Goal: Navigation & Orientation: Find specific page/section

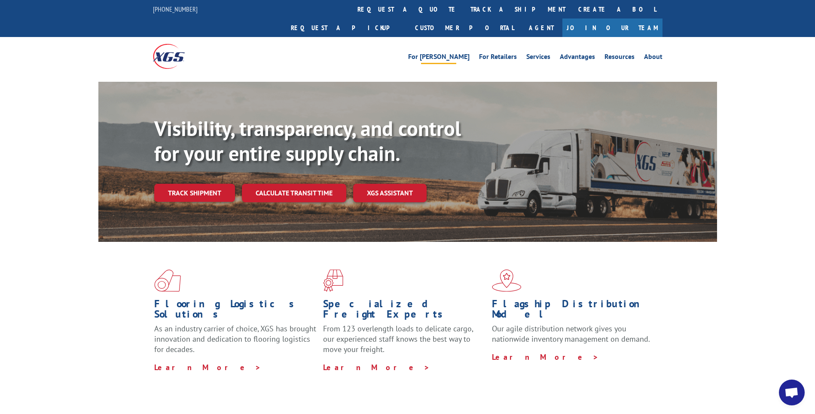
click at [470, 53] on link "For [PERSON_NAME]" at bounding box center [438, 57] width 61 height 9
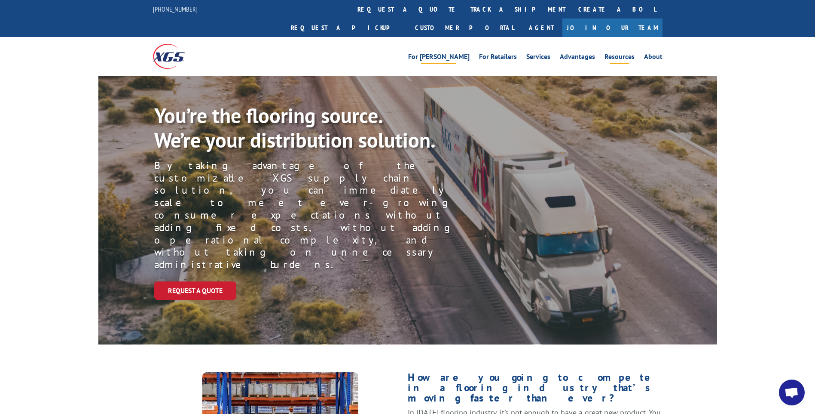
click at [625, 53] on link "Resources" at bounding box center [620, 57] width 30 height 9
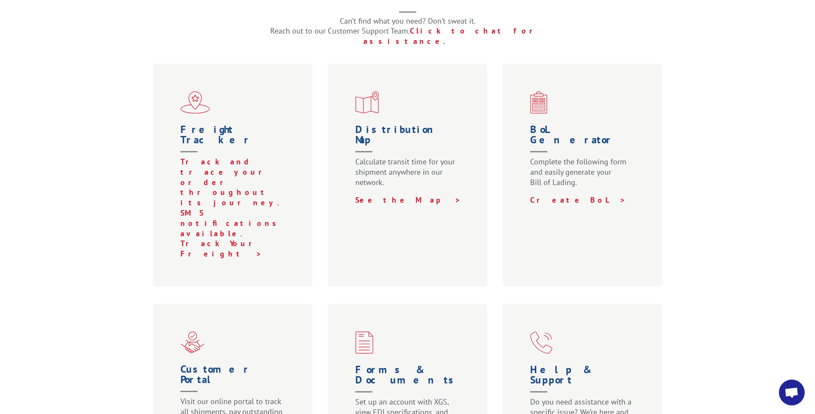
scroll to position [215, 0]
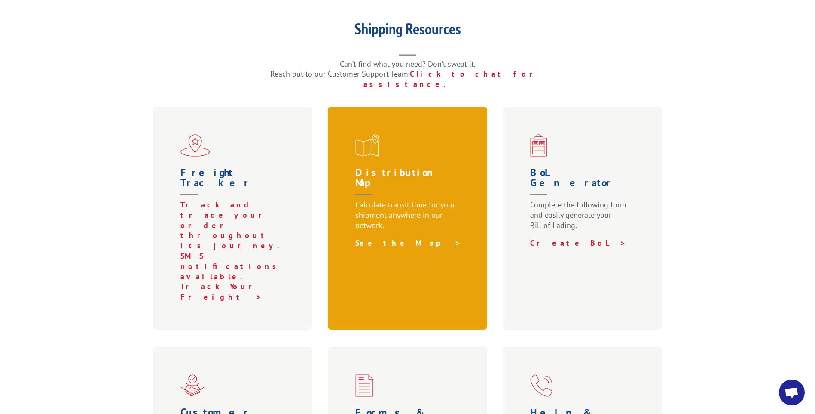
click at [383, 238] on link "See the Map >" at bounding box center [409, 243] width 106 height 10
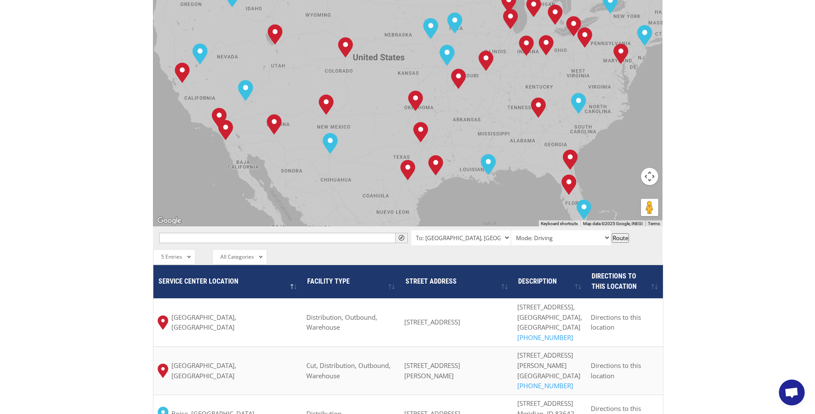
scroll to position [516, 0]
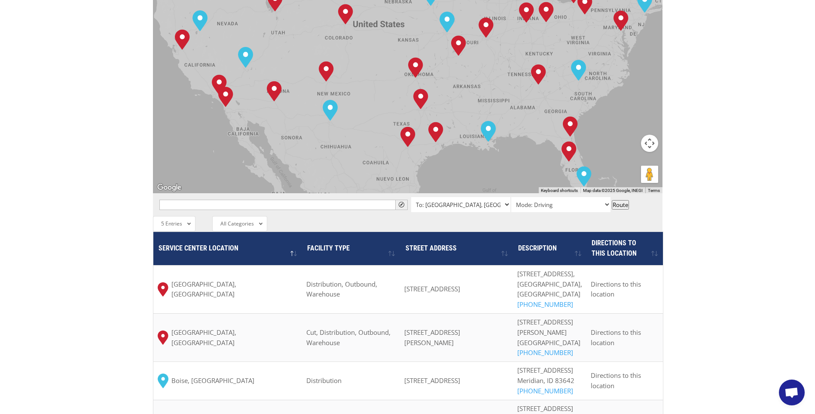
click at [504, 197] on select "To: Albuquerque, NM To: Baltimore, MD To: Boise, ID To: Charlotte, NC To: Chica…" at bounding box center [460, 204] width 99 height 15
click at [546, 216] on div "All Entries 2 Entries 5 Entries 10 Entries 25 Entries 50 Entries 100 Entries 5 …" at bounding box center [408, 223] width 510 height 15
click at [215, 216] on div "All Categories All Categories Distribution Outbound Warehouse Cut Consolidation" at bounding box center [239, 223] width 55 height 15
click at [230, 220] on span "All Categories" at bounding box center [238, 223] width 34 height 7
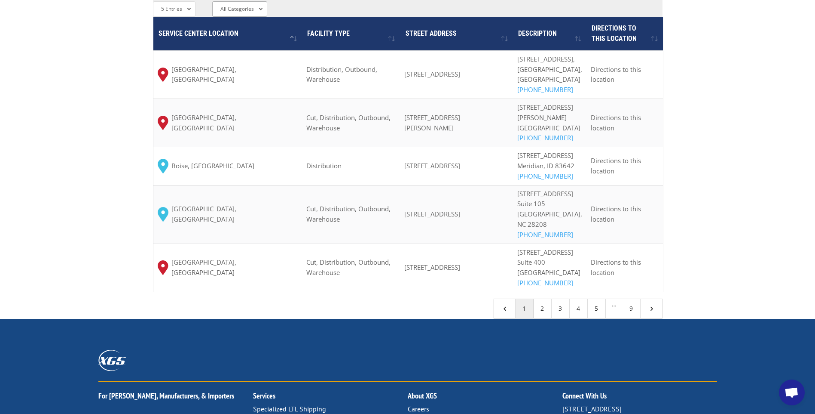
scroll to position [731, 0]
click at [544, 317] on link "2" at bounding box center [543, 307] width 18 height 19
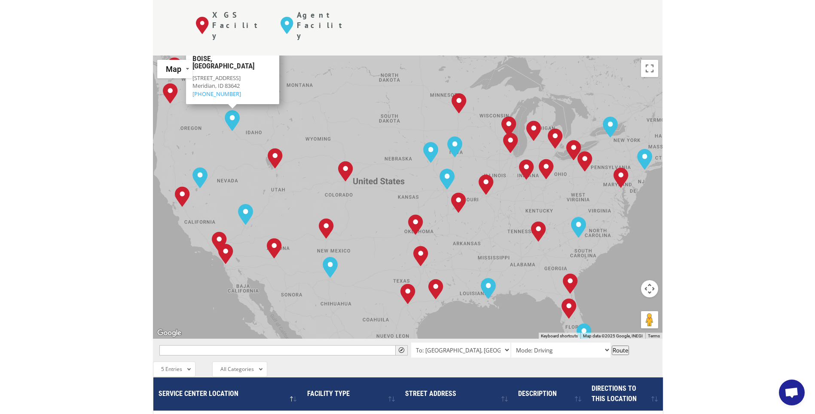
scroll to position [387, 0]
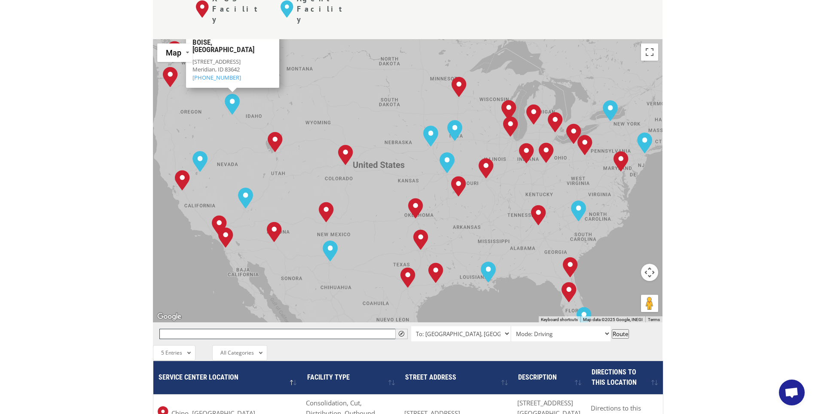
click at [191, 328] on input "text" at bounding box center [283, 333] width 248 height 10
click at [404, 331] on span "" at bounding box center [402, 334] width 6 height 6
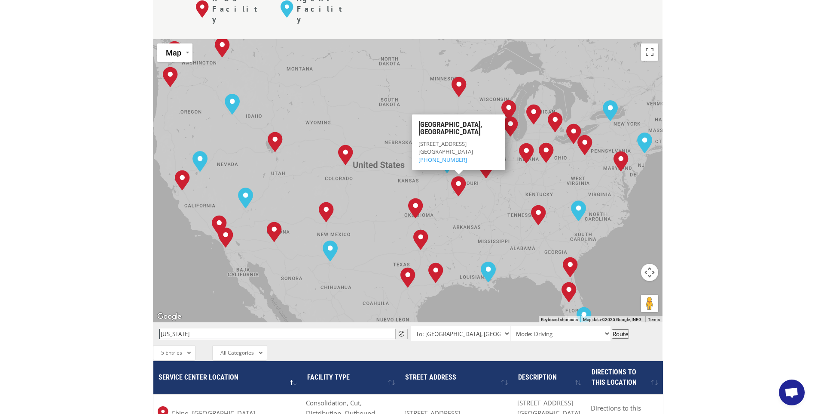
drag, startPoint x: 373, startPoint y: 291, endPoint x: 169, endPoint y: 293, distance: 204.2
click at [169, 328] on input "texas" at bounding box center [283, 333] width 248 height 10
type input "a"
click at [500, 326] on select "To: Albuquerque, NM To: Baltimore, MD To: Boise, ID To: Charlotte, NC To: Chica…" at bounding box center [460, 333] width 99 height 15
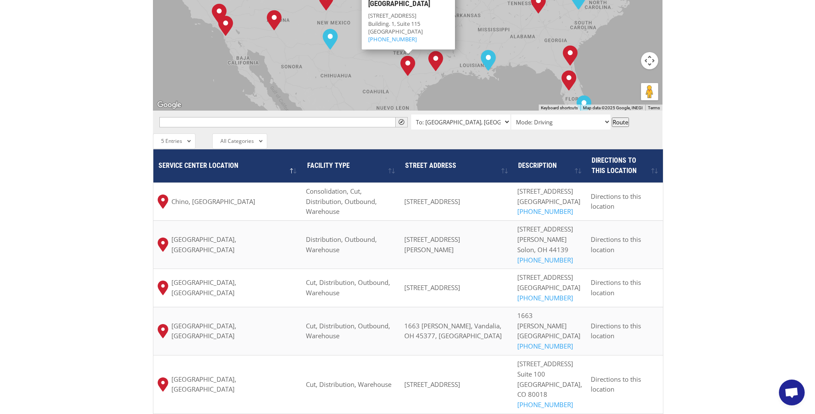
scroll to position [602, 0]
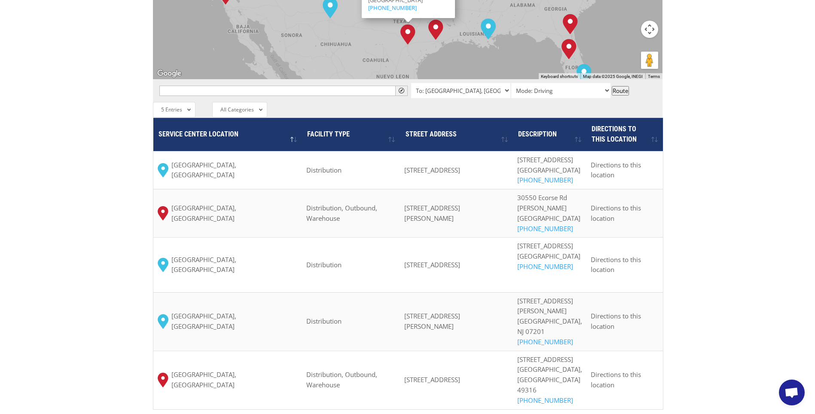
scroll to position [645, 0]
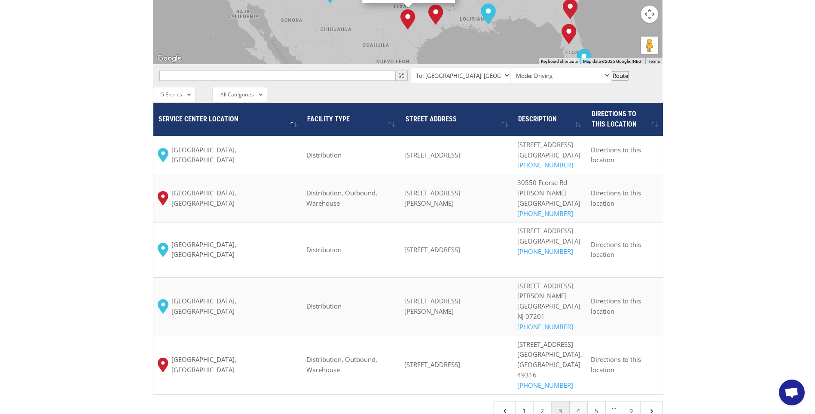
click at [578, 401] on link "4" at bounding box center [579, 410] width 18 height 19
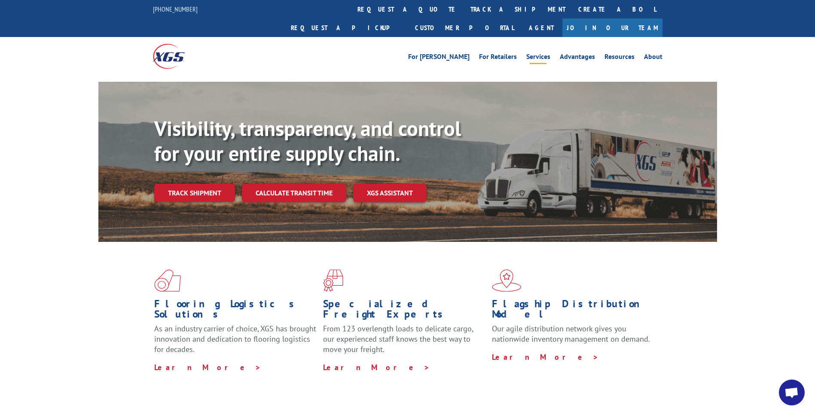
click at [543, 53] on link "Services" at bounding box center [539, 57] width 24 height 9
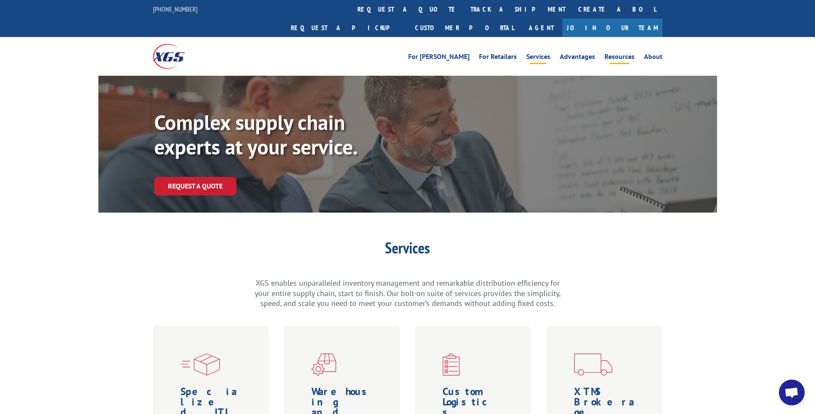
click at [611, 53] on link "Resources" at bounding box center [620, 57] width 30 height 9
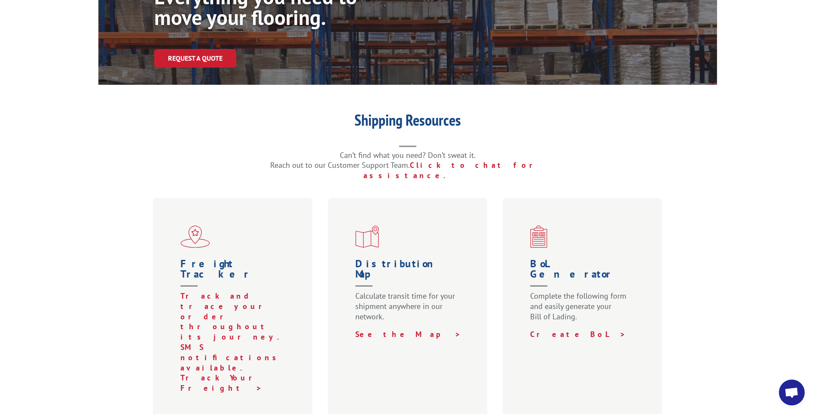
scroll to position [129, 0]
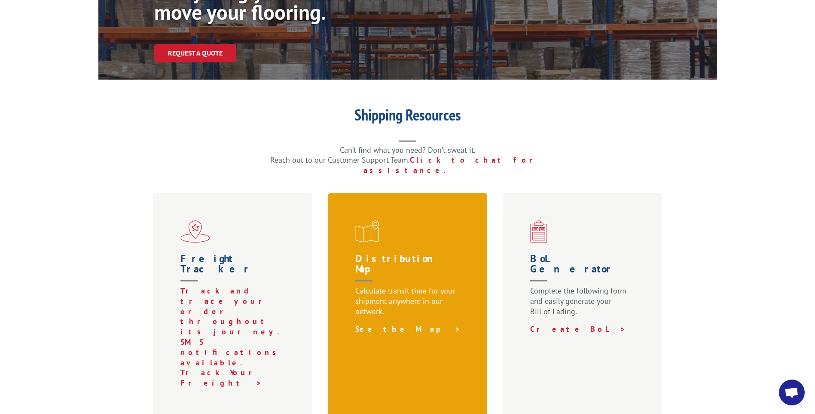
click at [379, 324] on link "See the Map >" at bounding box center [409, 329] width 106 height 10
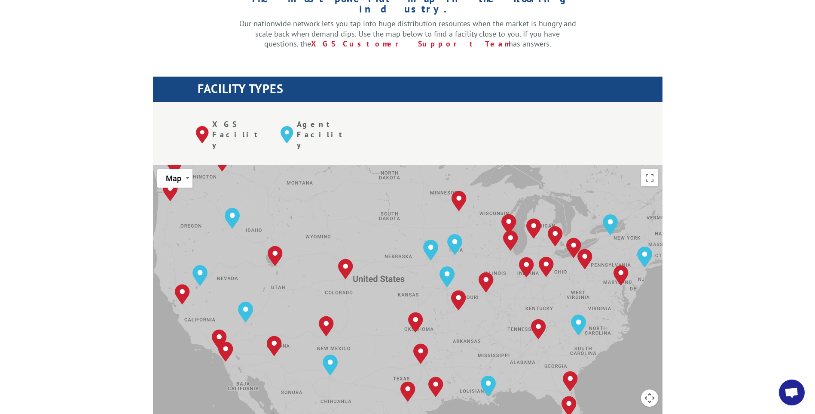
scroll to position [215, 0]
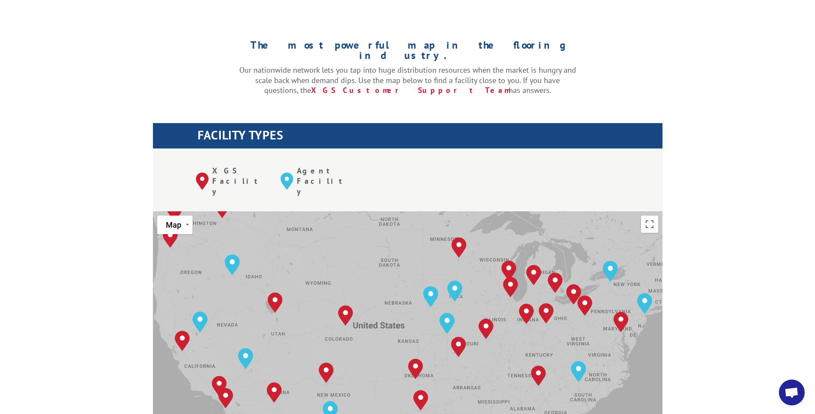
click at [212, 166] on p "XGS Facility" at bounding box center [239, 181] width 55 height 31
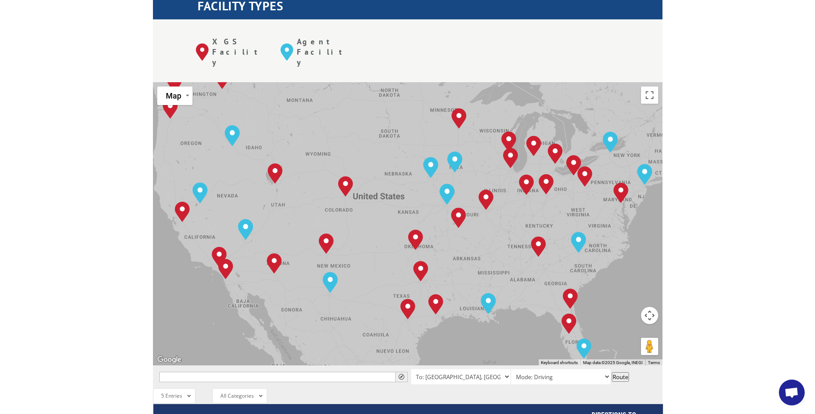
scroll to position [387, 0]
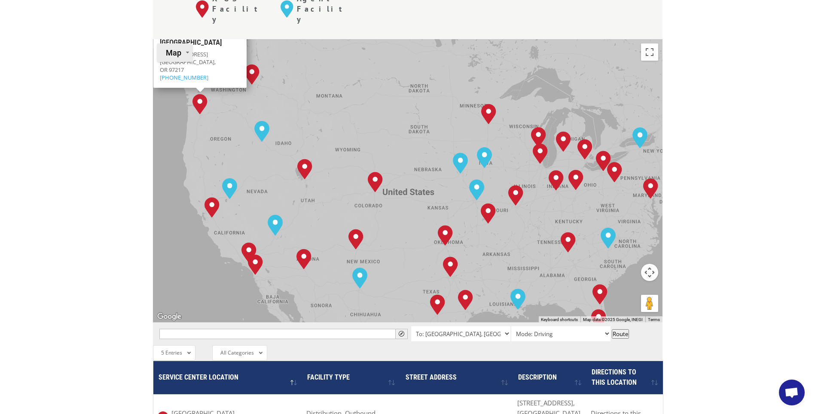
click at [173, 43] on button "Map" at bounding box center [174, 52] width 35 height 18
click at [129, 126] on div "The most powerful map in the flooring industry. Our nationwide network lets you…" at bounding box center [407, 251] width 815 height 821
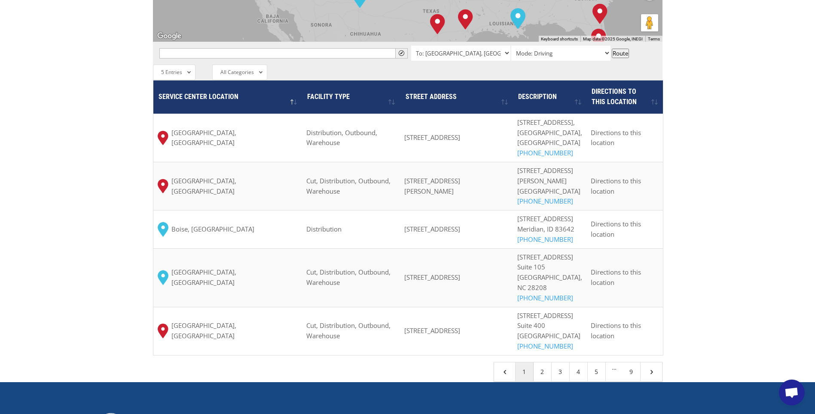
scroll to position [688, 0]
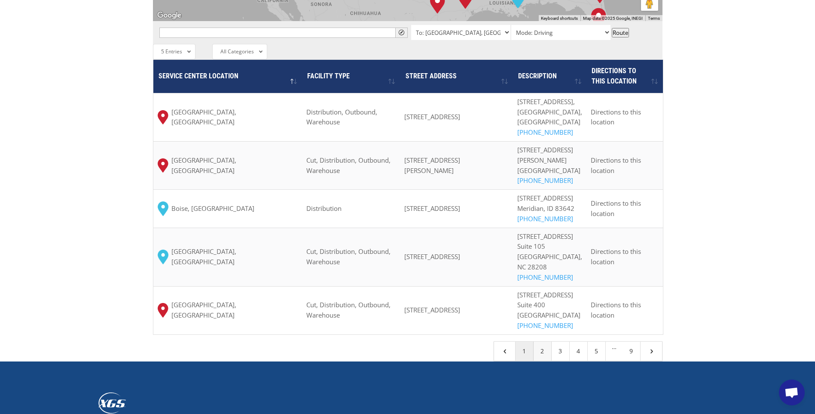
click at [545, 360] on link "2" at bounding box center [543, 350] width 18 height 19
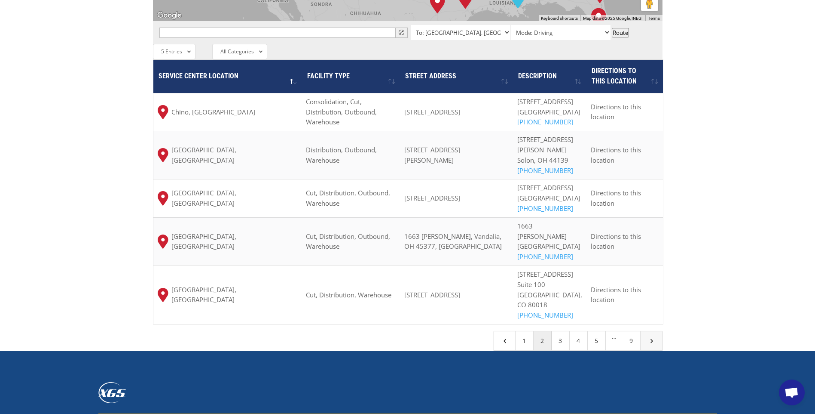
click at [652, 337] on span "5" at bounding box center [652, 341] width 8 height 8
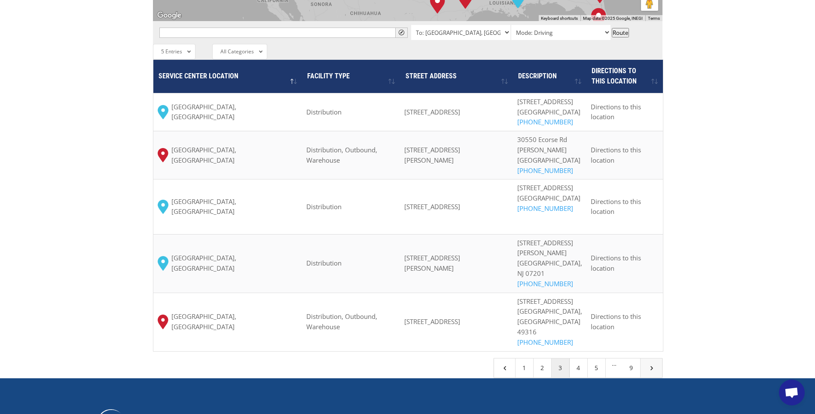
click at [653, 364] on span "5" at bounding box center [652, 368] width 8 height 8
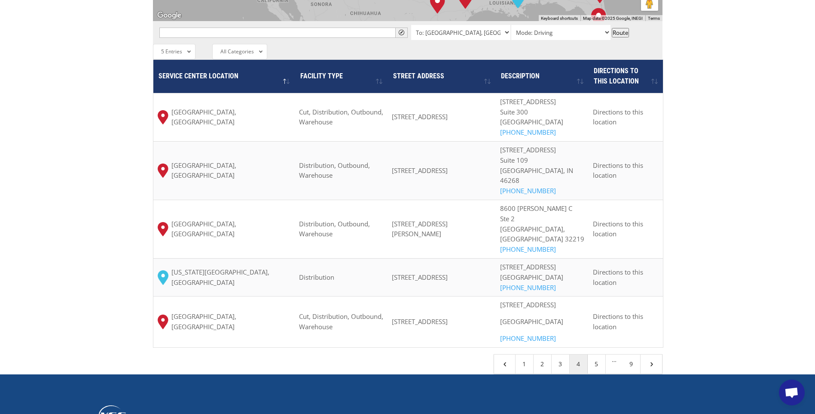
click at [659, 372] on link "5" at bounding box center [651, 363] width 21 height 19
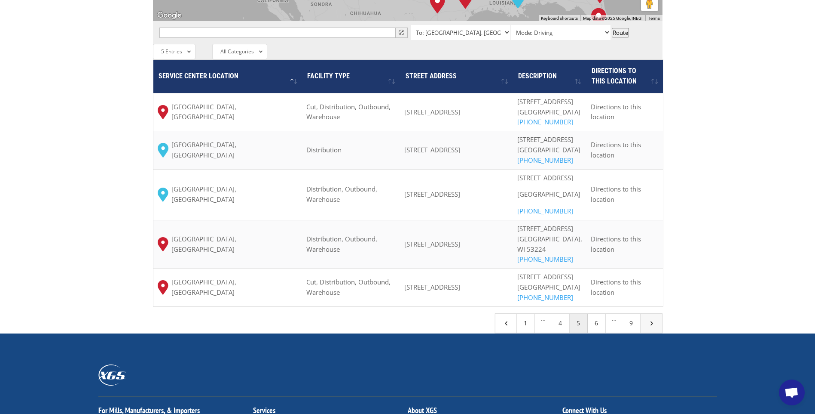
click at [659, 332] on link "5" at bounding box center [651, 322] width 21 height 19
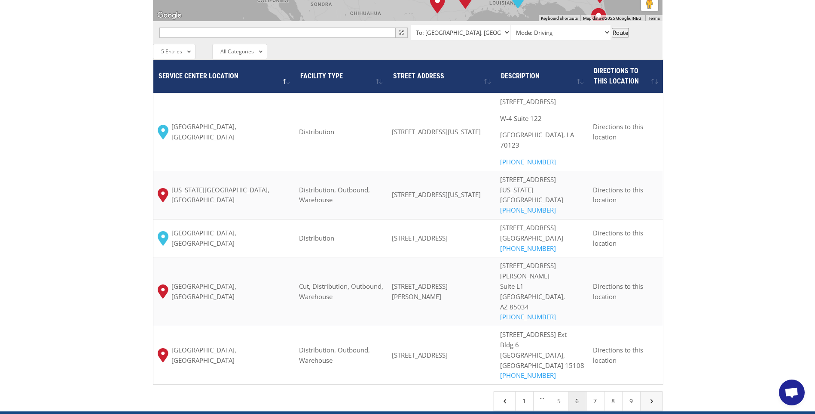
click at [652, 391] on link "5" at bounding box center [651, 400] width 21 height 19
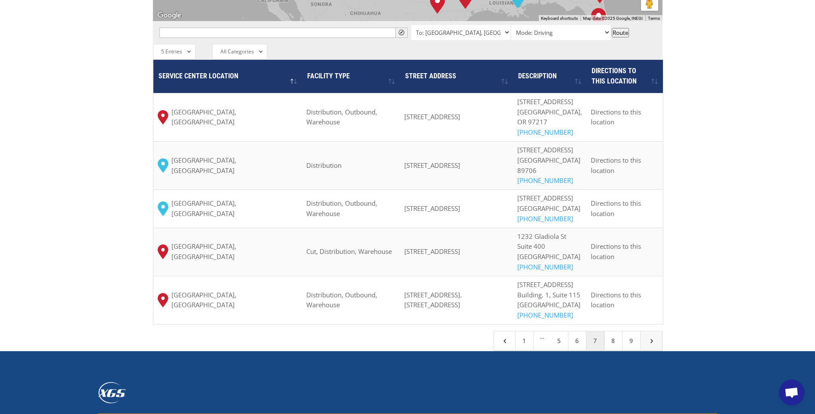
click at [655, 344] on span "5" at bounding box center [652, 341] width 8 height 8
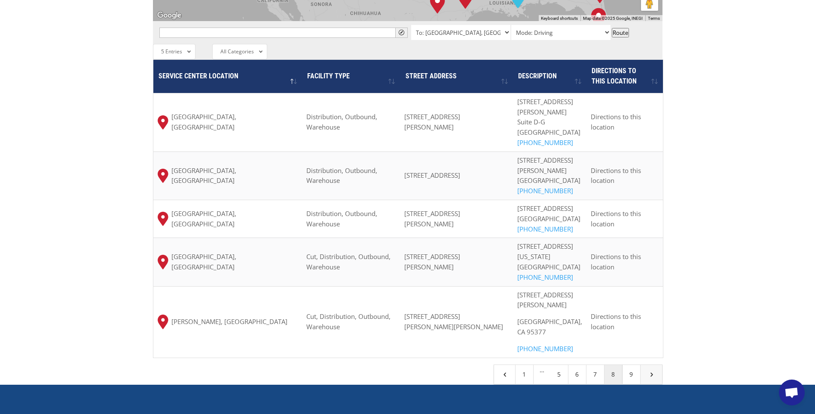
click at [654, 370] on span "5" at bounding box center [652, 374] width 8 height 8
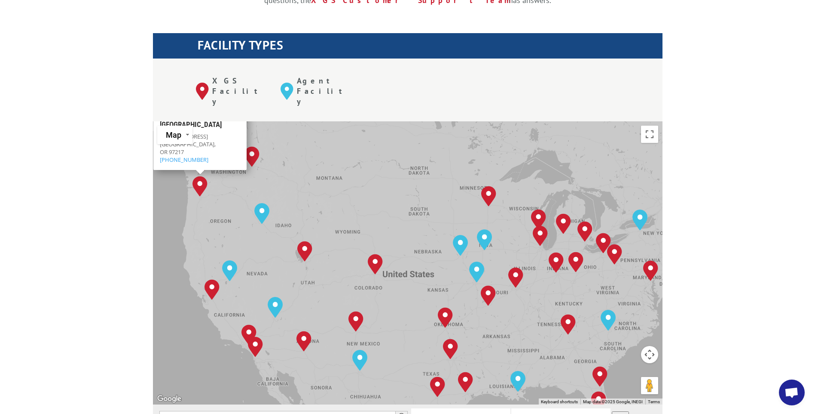
scroll to position [301, 0]
